Goal: Task Accomplishment & Management: Complete application form

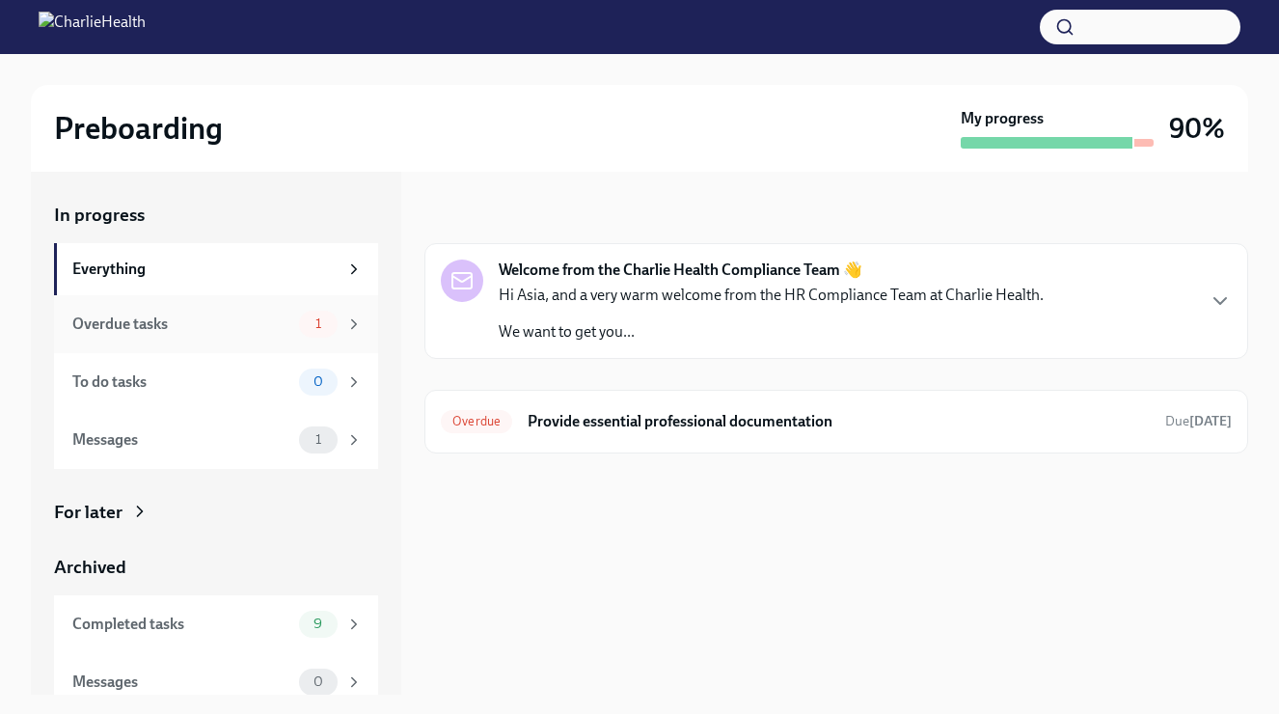
click at [245, 325] on div "Overdue tasks" at bounding box center [181, 324] width 219 height 21
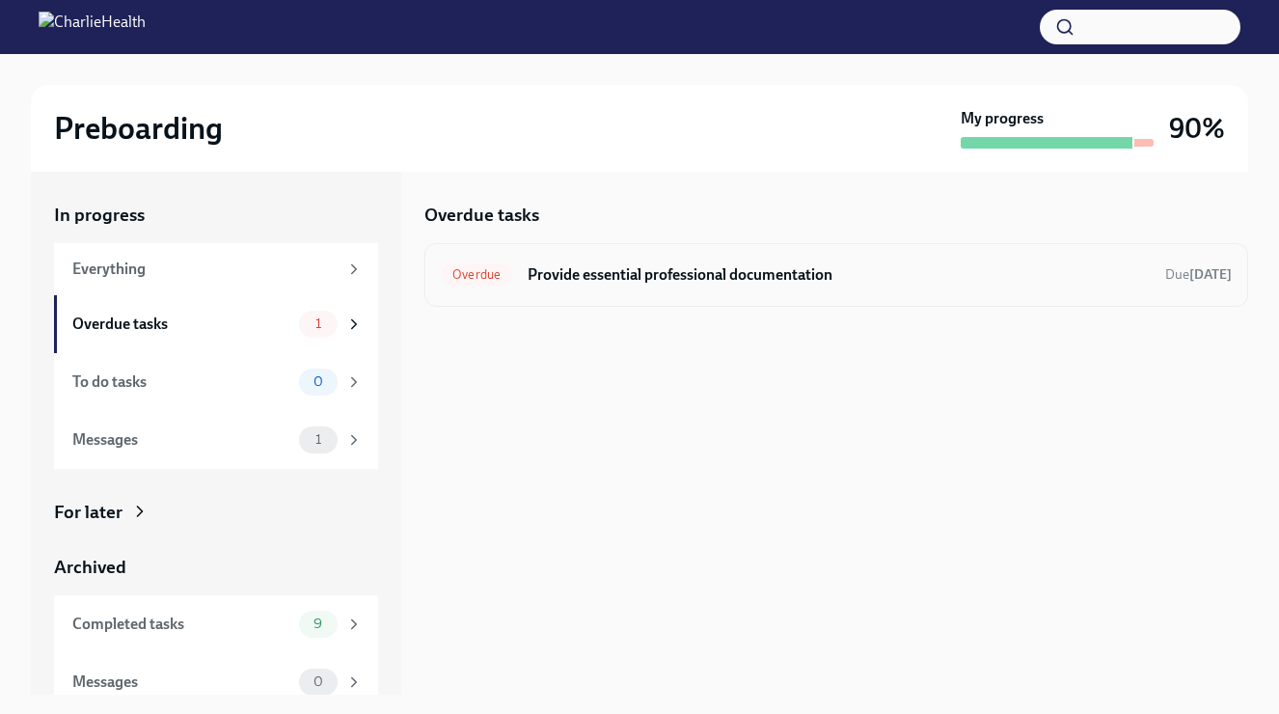
click at [616, 276] on h6 "Provide essential professional documentation" at bounding box center [839, 274] width 622 height 21
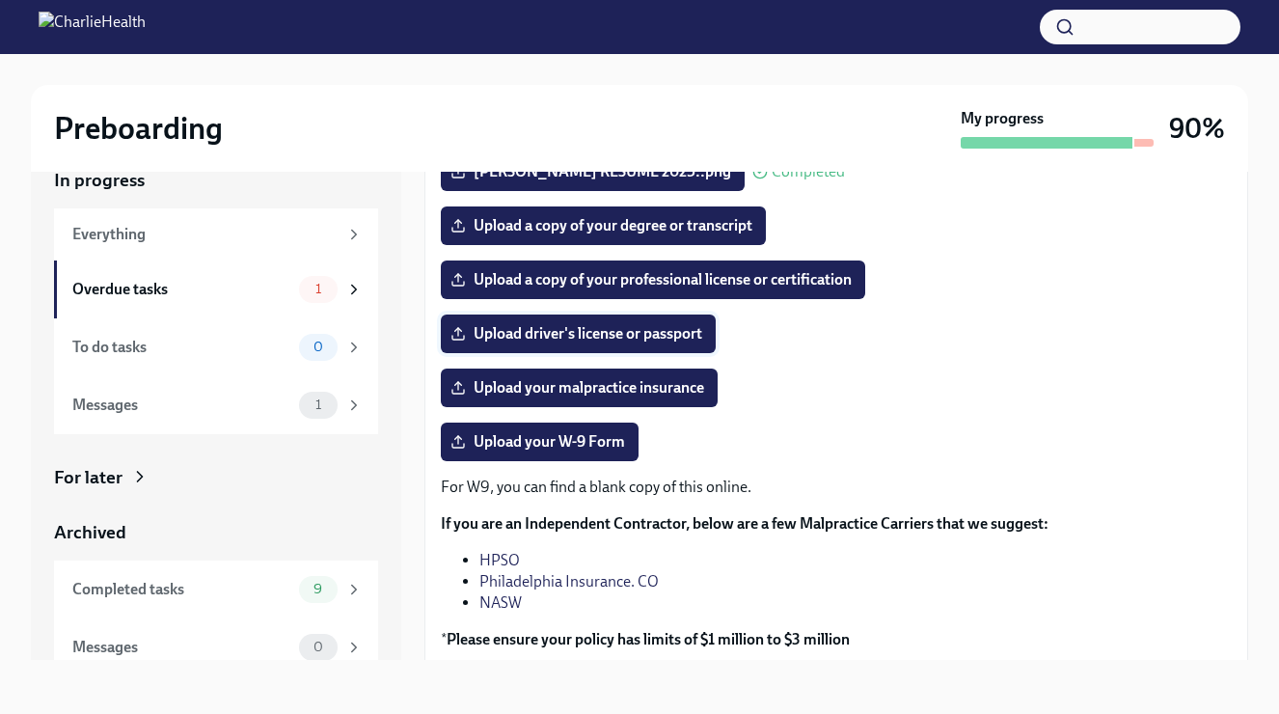
scroll to position [260, 0]
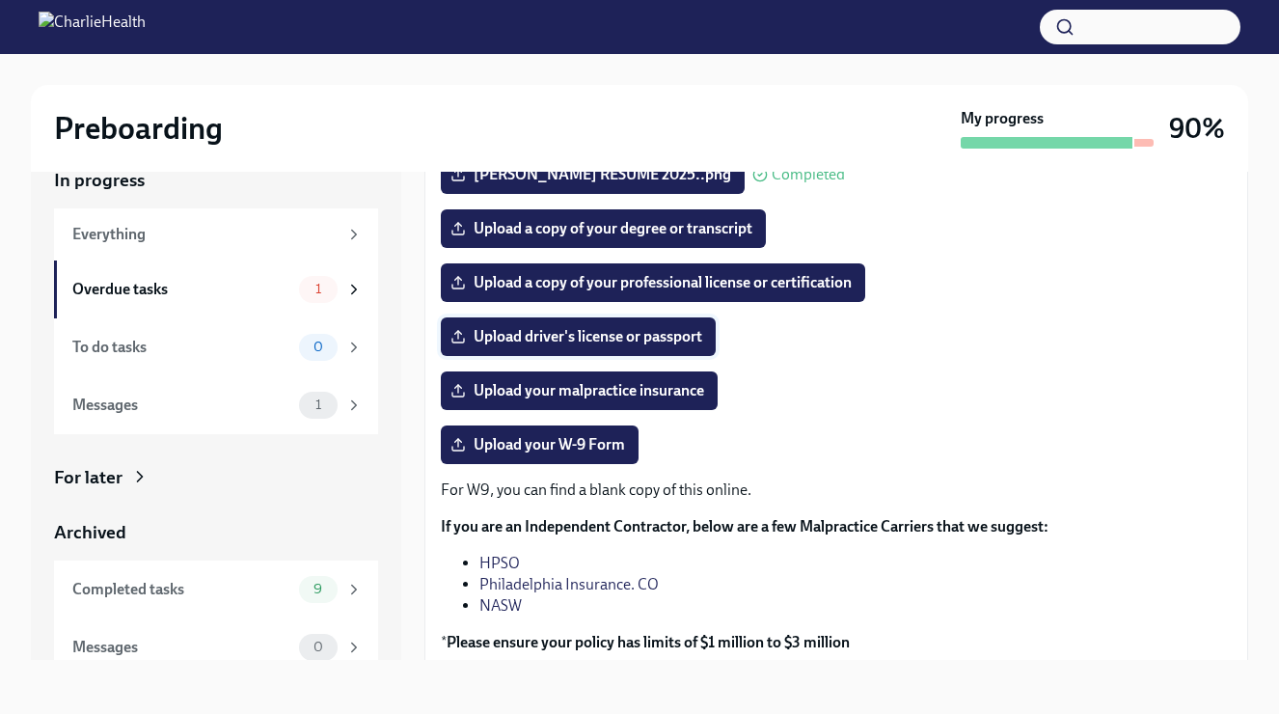
click at [622, 340] on span "Upload driver's license or passport" at bounding box center [578, 336] width 248 height 19
click at [0, 0] on input "Upload driver's license or passport" at bounding box center [0, 0] width 0 height 0
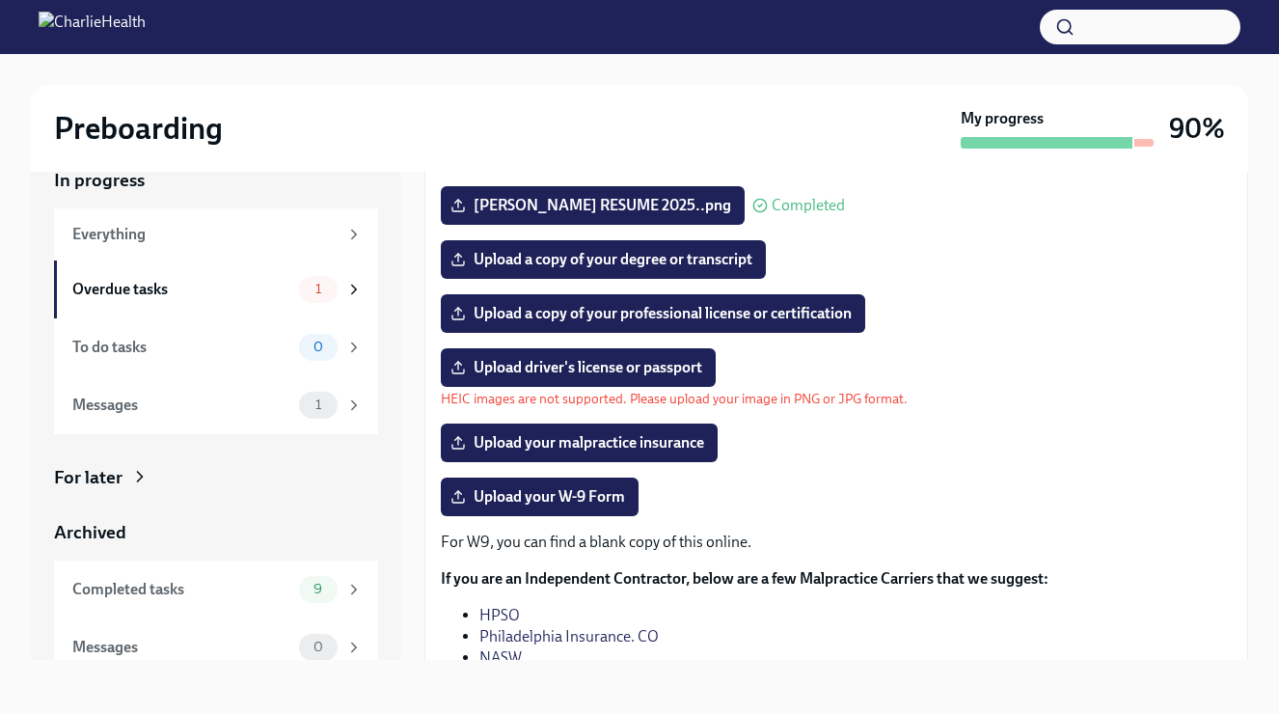
scroll to position [223, 0]
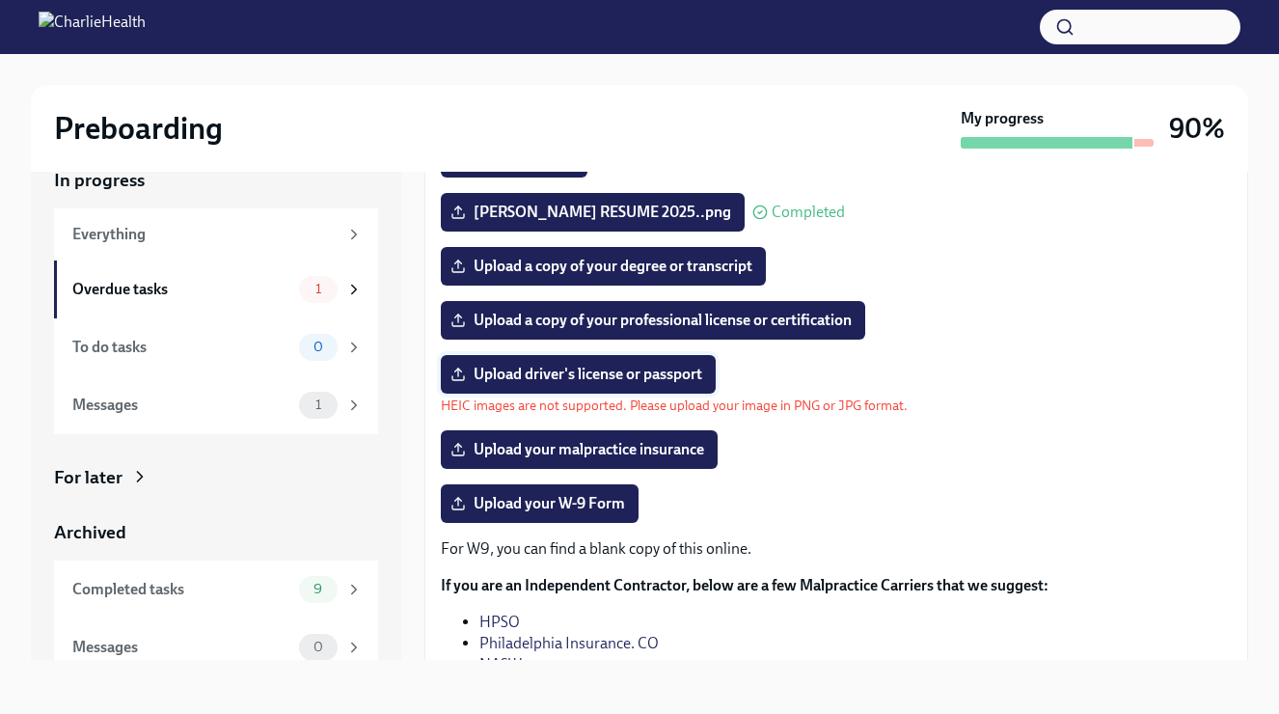
click at [665, 386] on label "Upload driver's license or passport" at bounding box center [578, 374] width 275 height 39
click at [0, 0] on input "Upload driver's license or passport" at bounding box center [0, 0] width 0 height 0
click at [559, 400] on p "HEIC images are not supported. Please upload your image in PNG or JPG format." at bounding box center [674, 406] width 467 height 18
click at [588, 371] on span "Upload driver's license or passport" at bounding box center [578, 374] width 248 height 19
click at [0, 0] on input "Upload driver's license or passport" at bounding box center [0, 0] width 0 height 0
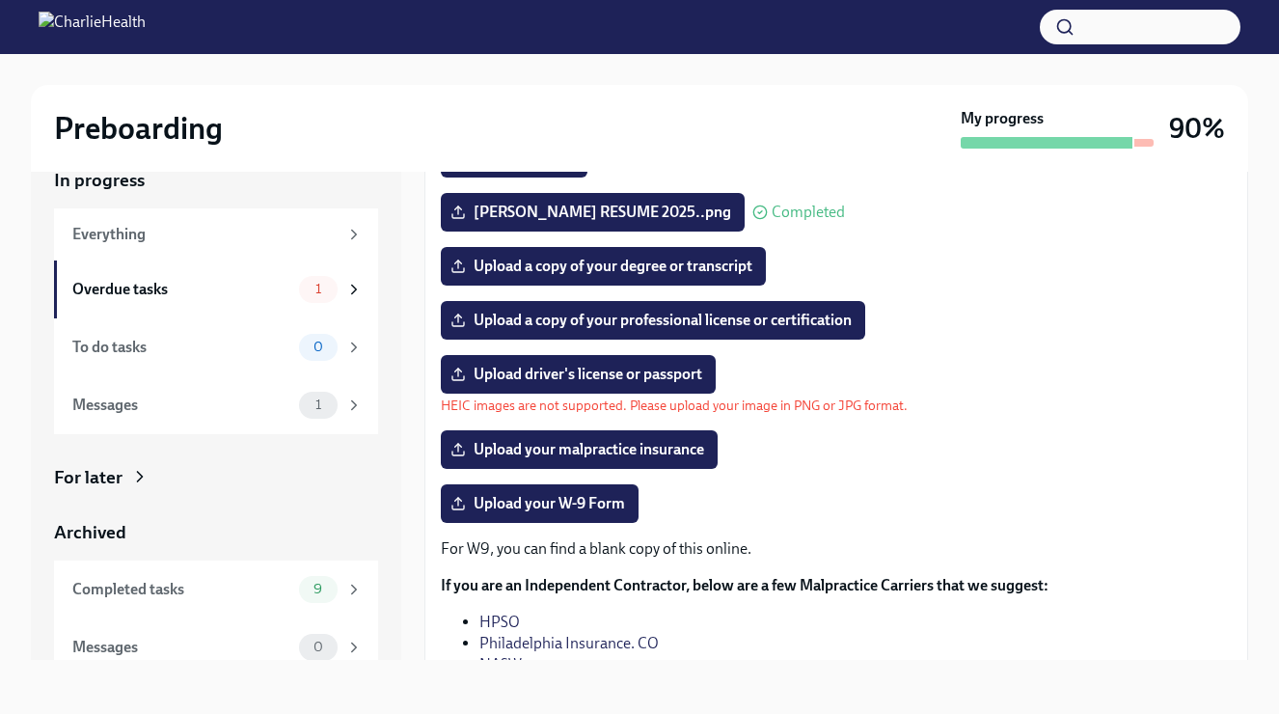
click at [794, 399] on p "HEIC images are not supported. Please upload your image in PNG or JPG format." at bounding box center [674, 406] width 467 height 18
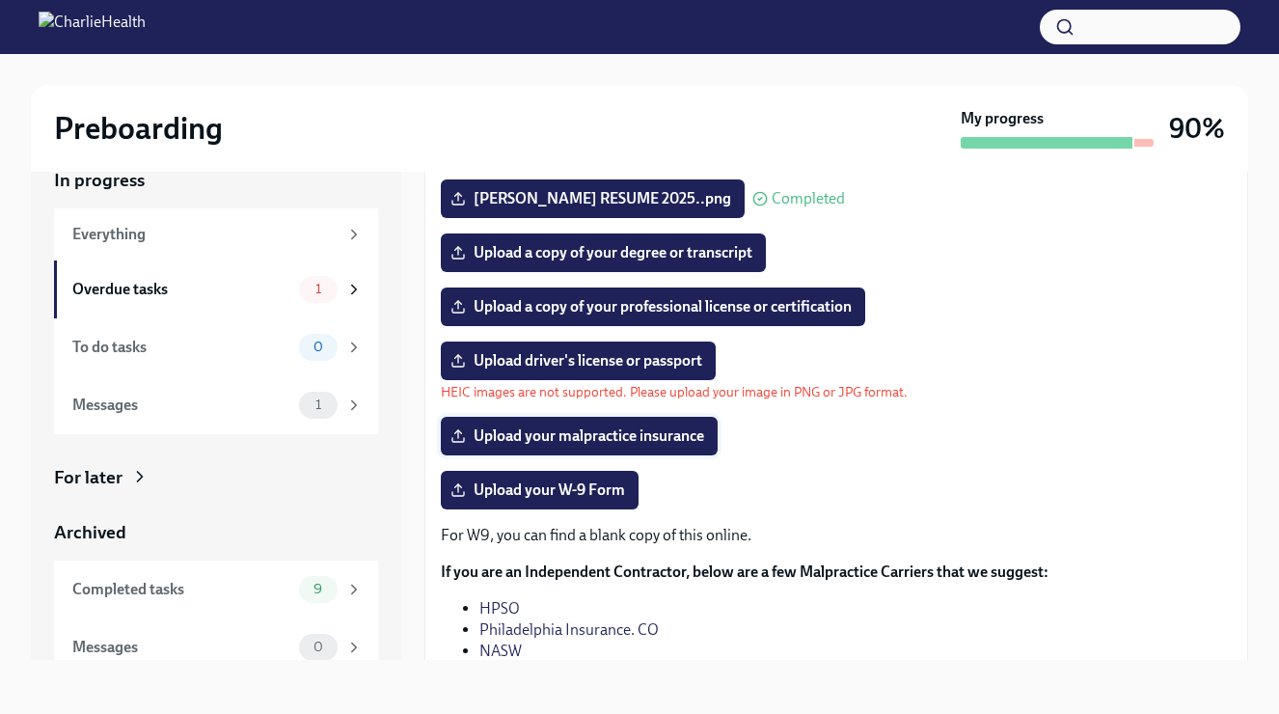
scroll to position [232, 0]
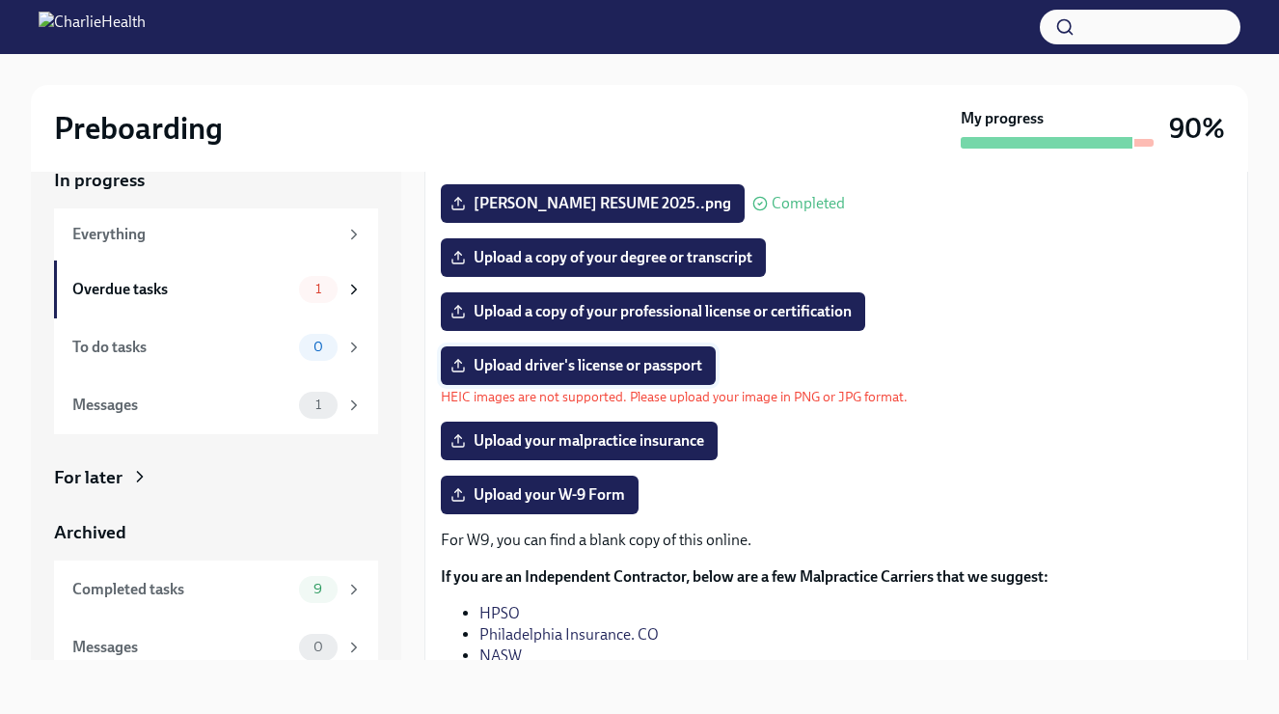
click at [620, 377] on label "Upload driver's license or passport" at bounding box center [578, 365] width 275 height 39
click at [0, 0] on input "Upload driver's license or passport" at bounding box center [0, 0] width 0 height 0
click at [532, 362] on span "Upload driver's license or passport" at bounding box center [578, 365] width 248 height 19
click at [0, 0] on input "Upload driver's license or passport" at bounding box center [0, 0] width 0 height 0
click at [644, 362] on span "Upload driver's license or passport" at bounding box center [578, 365] width 248 height 19
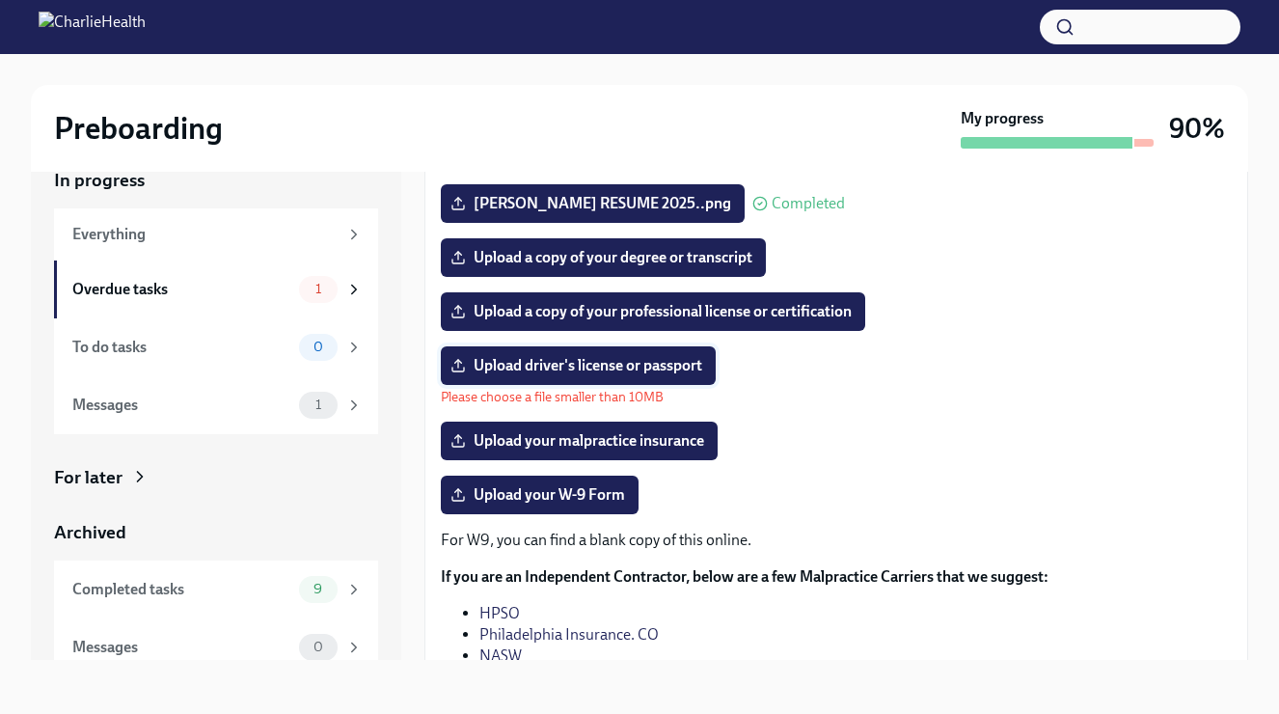
click at [0, 0] on input "Upload driver's license or passport" at bounding box center [0, 0] width 0 height 0
click at [879, 360] on div "Upload driver's license or passport Please choose a file smaller than 10MB" at bounding box center [836, 376] width 791 height 60
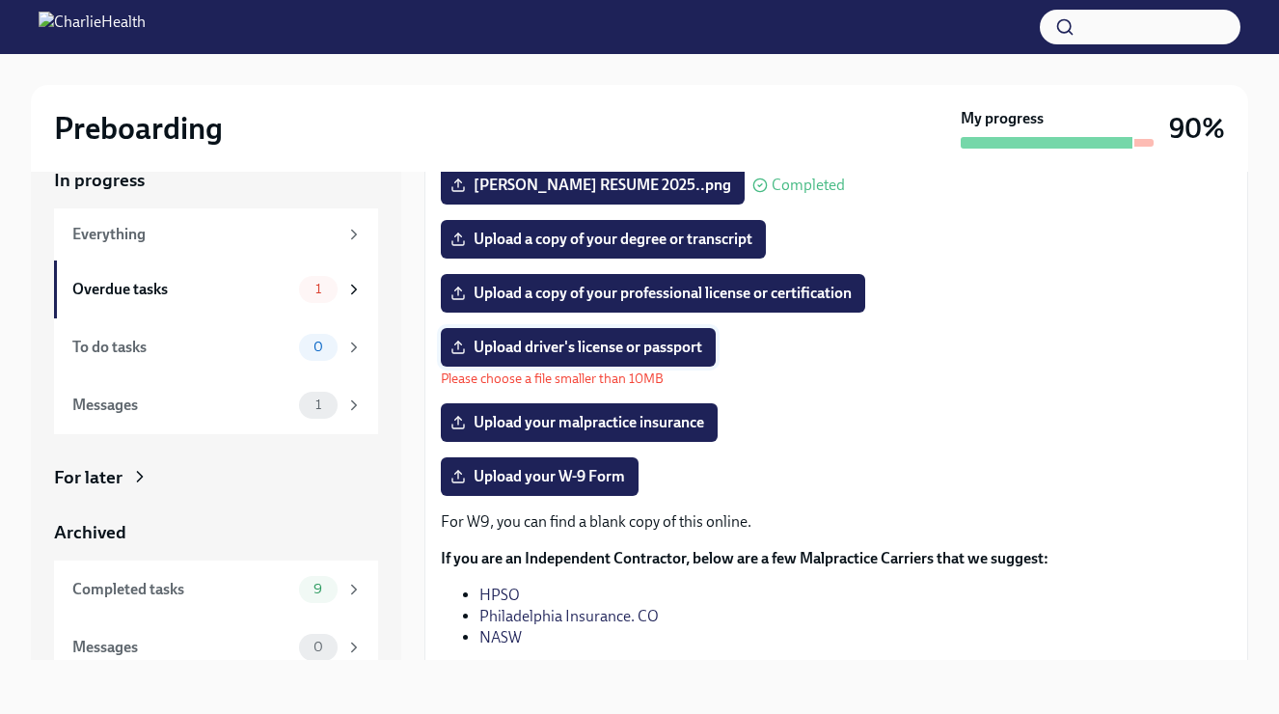
click at [574, 339] on span "Upload driver's license or passport" at bounding box center [578, 347] width 248 height 19
click at [0, 0] on input "Upload driver's license or passport" at bounding box center [0, 0] width 0 height 0
click at [581, 358] on label "Upload driver's license or passport" at bounding box center [578, 347] width 275 height 39
click at [0, 0] on input "Upload driver's license or passport" at bounding box center [0, 0] width 0 height 0
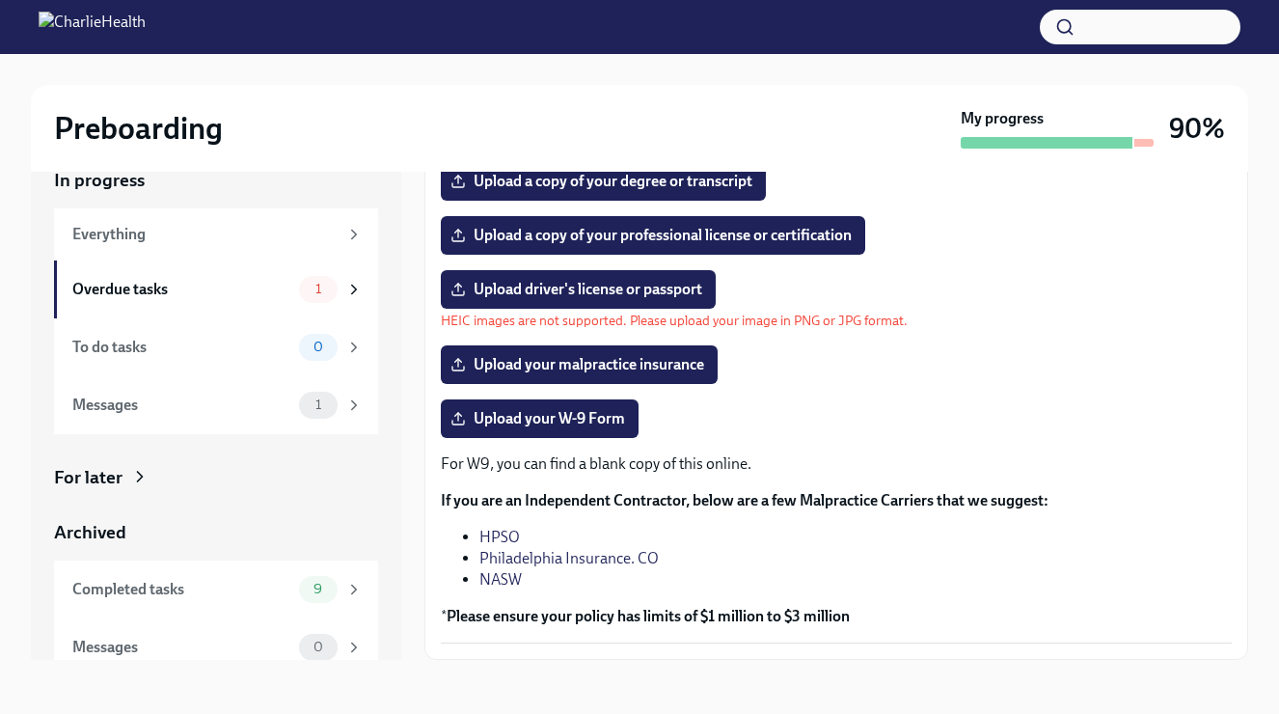
scroll to position [308, 0]
click at [577, 286] on span "Upload driver's license or passport" at bounding box center [578, 289] width 248 height 19
click at [0, 0] on input "Upload driver's license or passport" at bounding box center [0, 0] width 0 height 0
click at [574, 292] on span "Upload driver's license or passport" at bounding box center [578, 289] width 248 height 19
click at [0, 0] on input "Upload driver's license or passport" at bounding box center [0, 0] width 0 height 0
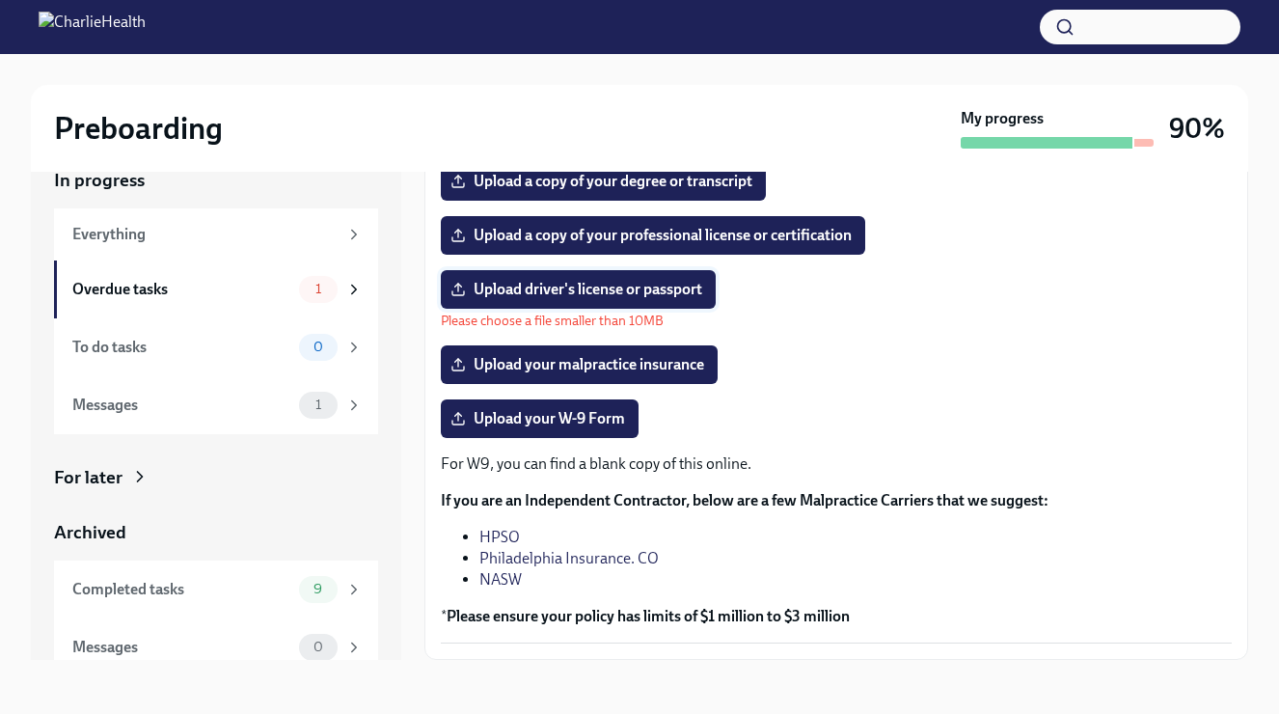
click at [630, 270] on label "Upload driver's license or passport" at bounding box center [578, 289] width 275 height 39
click at [0, 0] on input "Upload driver's license or passport" at bounding box center [0, 0] width 0 height 0
click at [553, 288] on span "Upload driver's license or passport" at bounding box center [578, 289] width 248 height 19
click at [0, 0] on input "Upload driver's license or passport" at bounding box center [0, 0] width 0 height 0
click at [519, 288] on span "Upload driver's license or passport" at bounding box center [578, 289] width 248 height 19
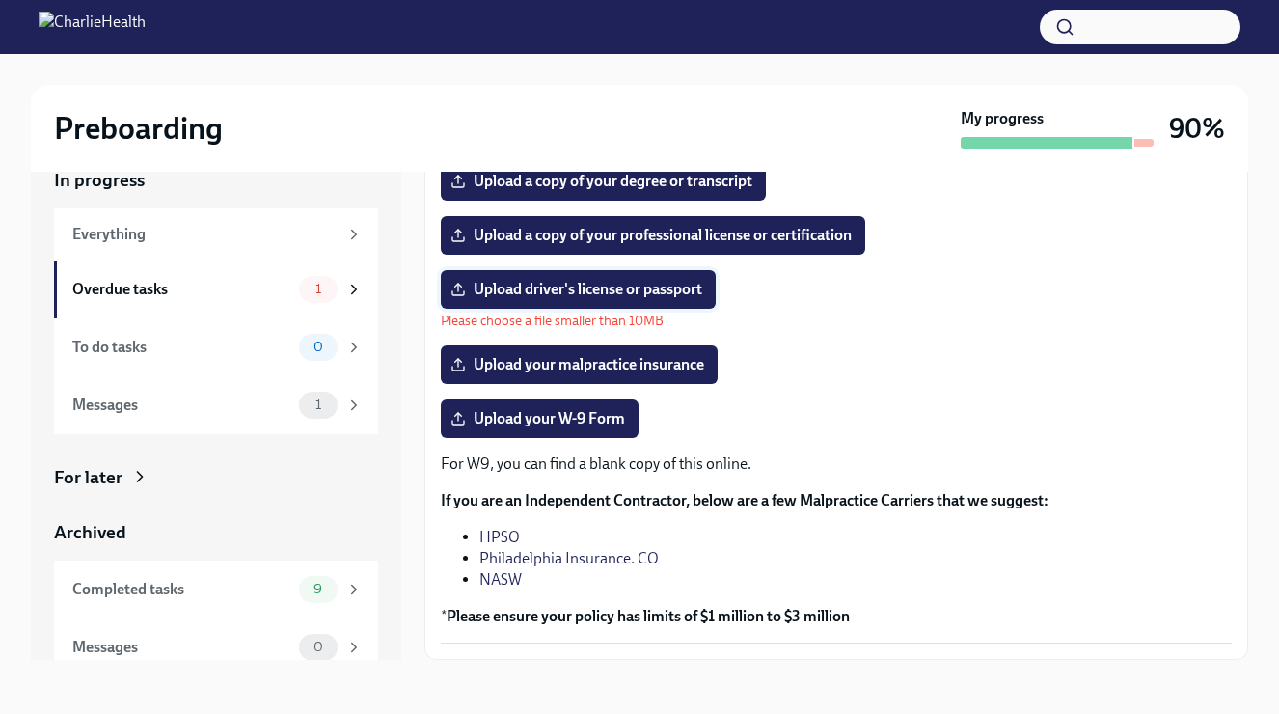
click at [0, 0] on input "Upload driver's license or passport" at bounding box center [0, 0] width 0 height 0
click at [1022, 397] on div "The following documents are needed to complete your contractor profile and, in …" at bounding box center [836, 301] width 791 height 684
click at [634, 301] on label "Upload driver's license or passport" at bounding box center [578, 289] width 275 height 39
click at [0, 0] on input "Upload driver's license or passport" at bounding box center [0, 0] width 0 height 0
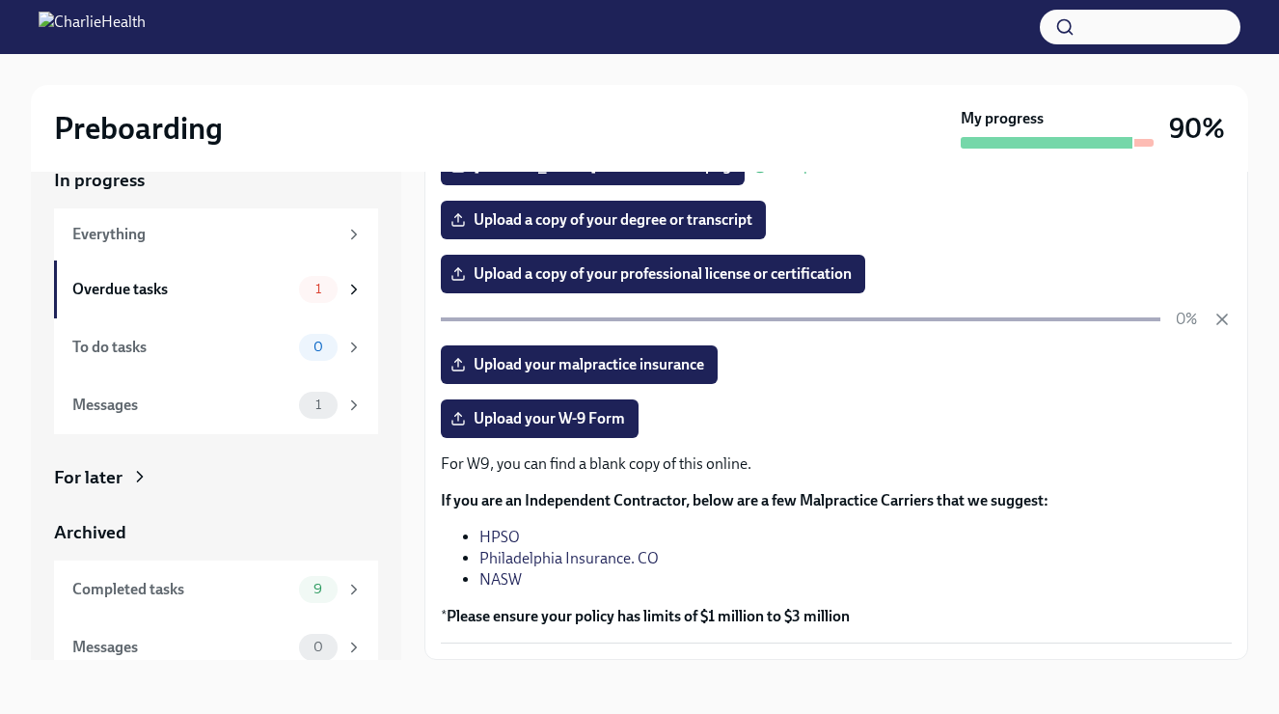
scroll to position [269, 0]
click at [1230, 321] on icon "button" at bounding box center [1222, 319] width 19 height 19
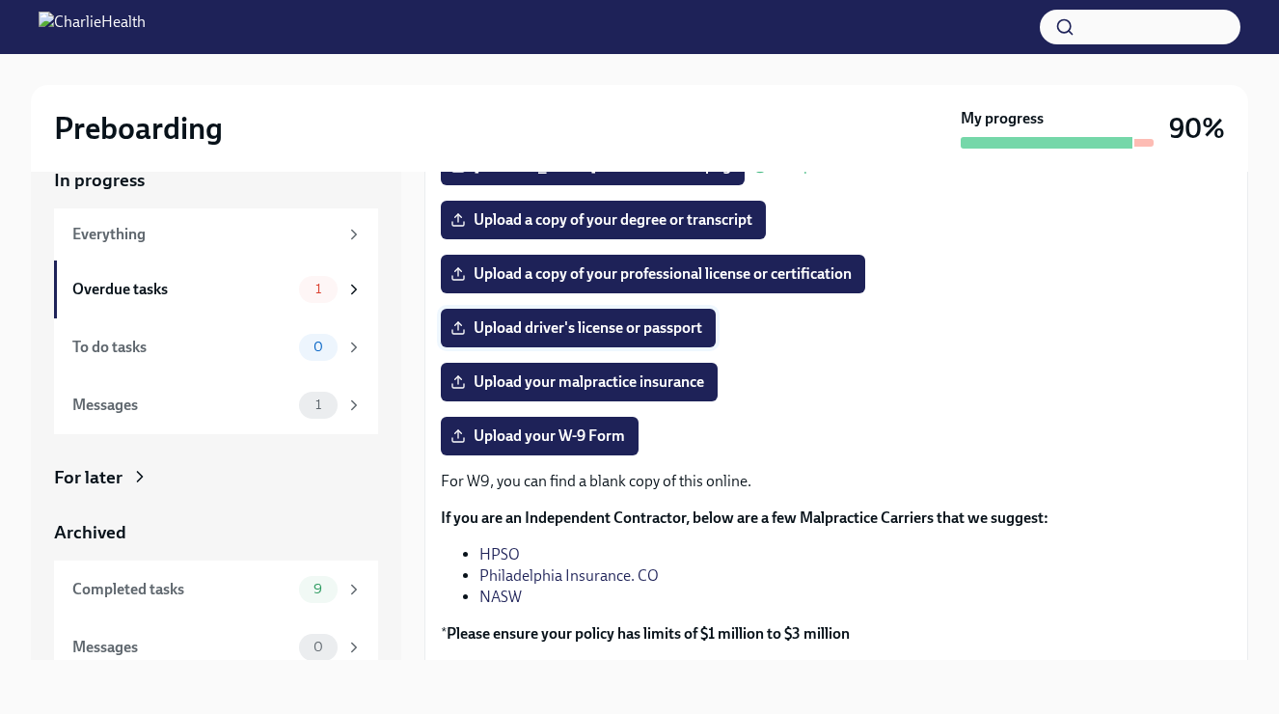
click at [673, 327] on span "Upload driver's license or passport" at bounding box center [578, 327] width 248 height 19
click at [0, 0] on input "Upload driver's license or passport" at bounding box center [0, 0] width 0 height 0
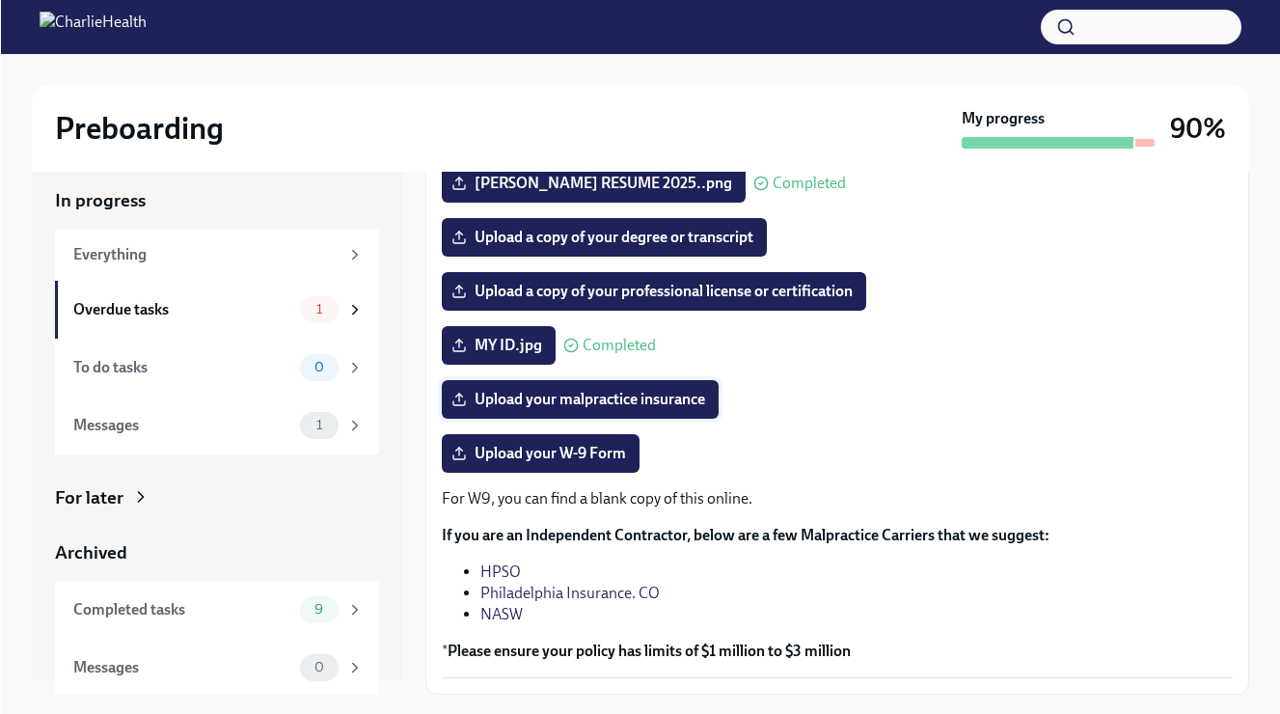
scroll to position [287, 0]
click at [546, 449] on span "Upload your W-9 Form" at bounding box center [539, 453] width 171 height 19
click at [0, 0] on input "Upload your W-9 Form" at bounding box center [0, 0] width 0 height 0
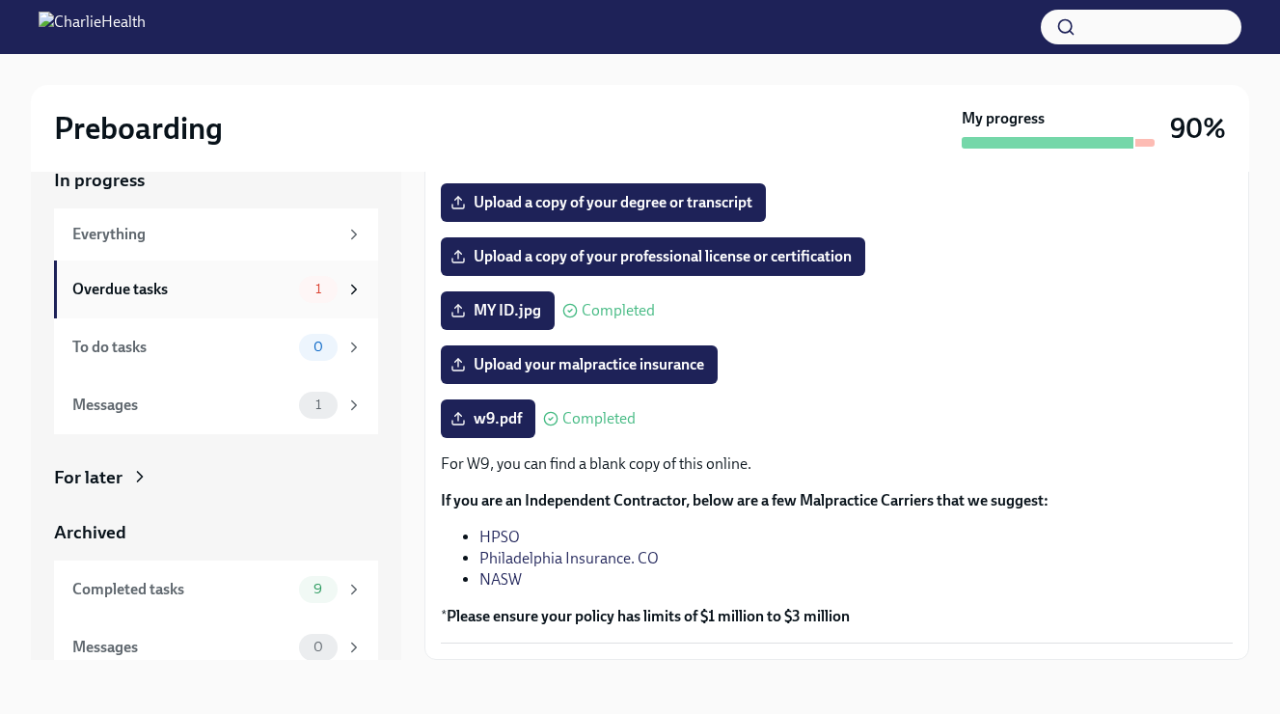
scroll to position [0, 0]
click at [241, 295] on div "Overdue tasks" at bounding box center [181, 289] width 219 height 21
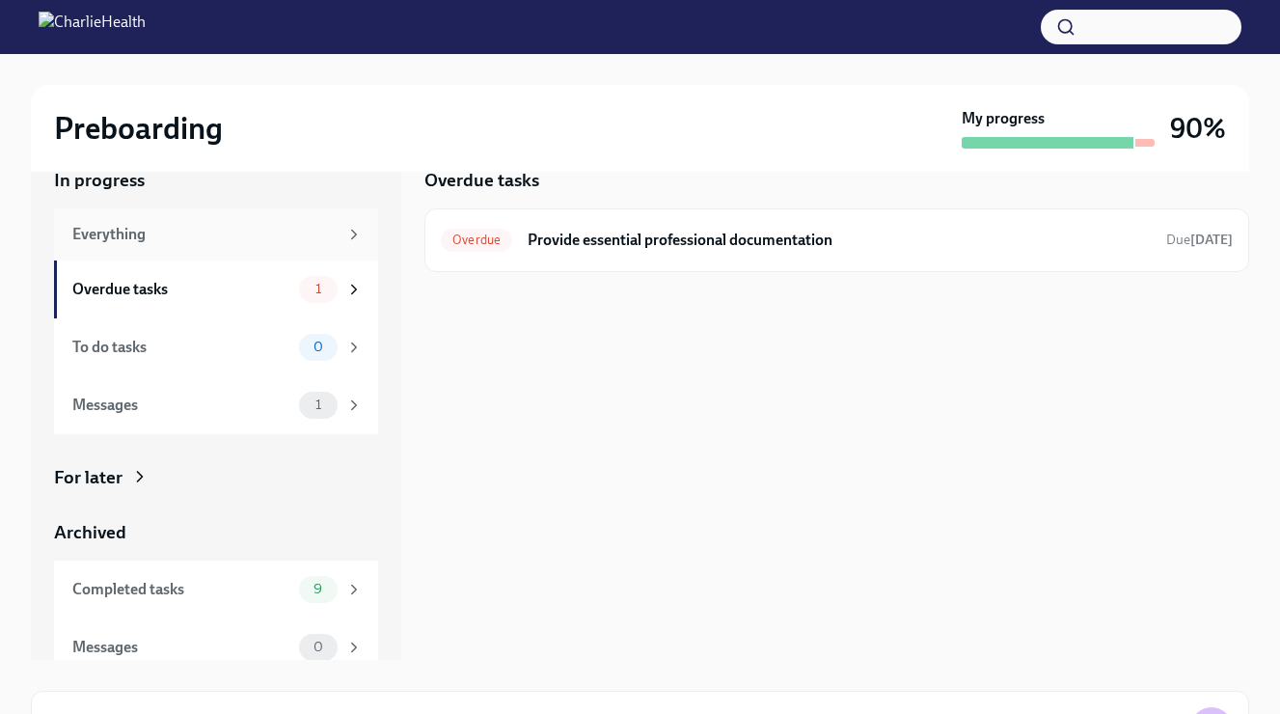
click at [217, 237] on div "Everything" at bounding box center [204, 234] width 265 height 21
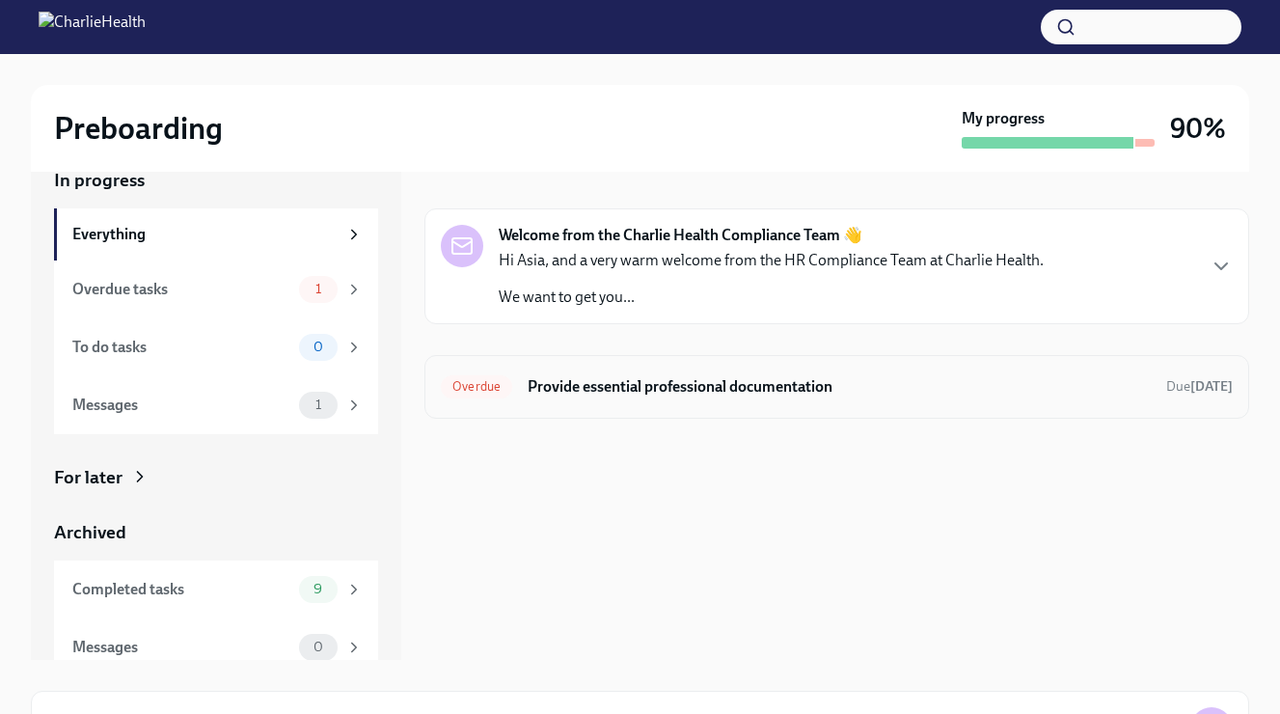
click at [584, 374] on div "Overdue Provide essential professional documentation Due [DATE]" at bounding box center [837, 386] width 792 height 31
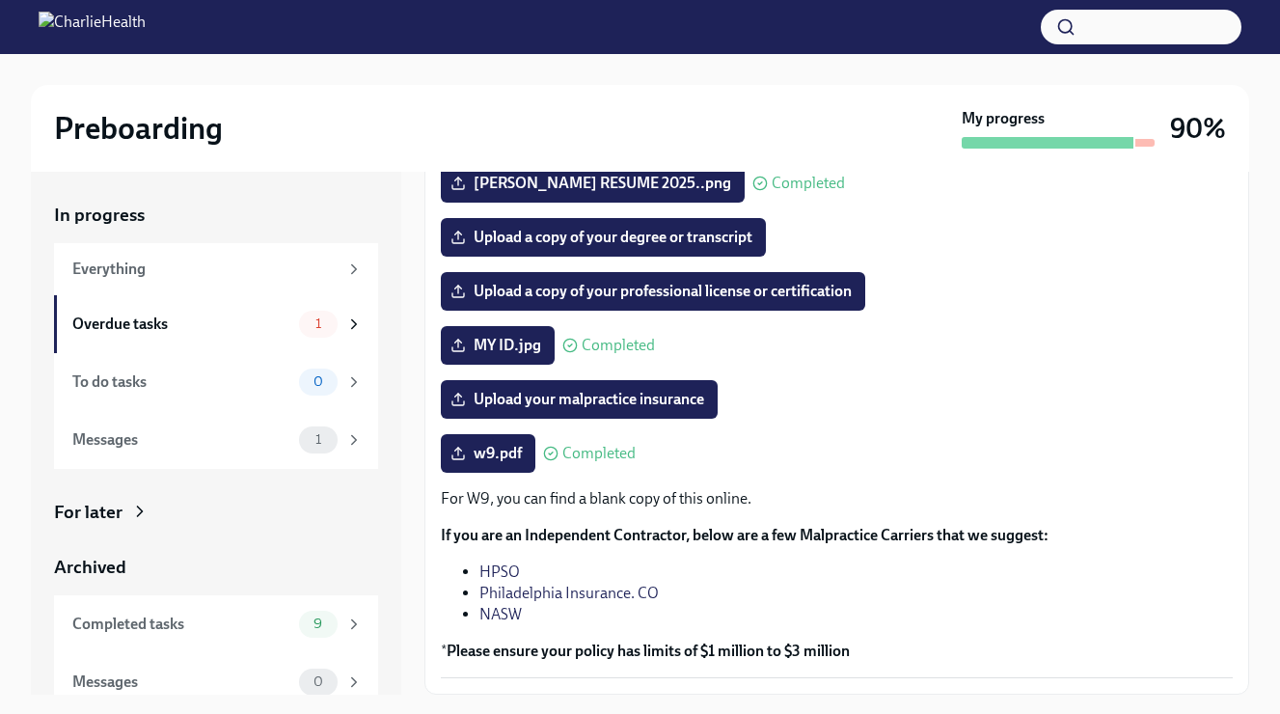
scroll to position [287, 0]
